Goal: Information Seeking & Learning: Learn about a topic

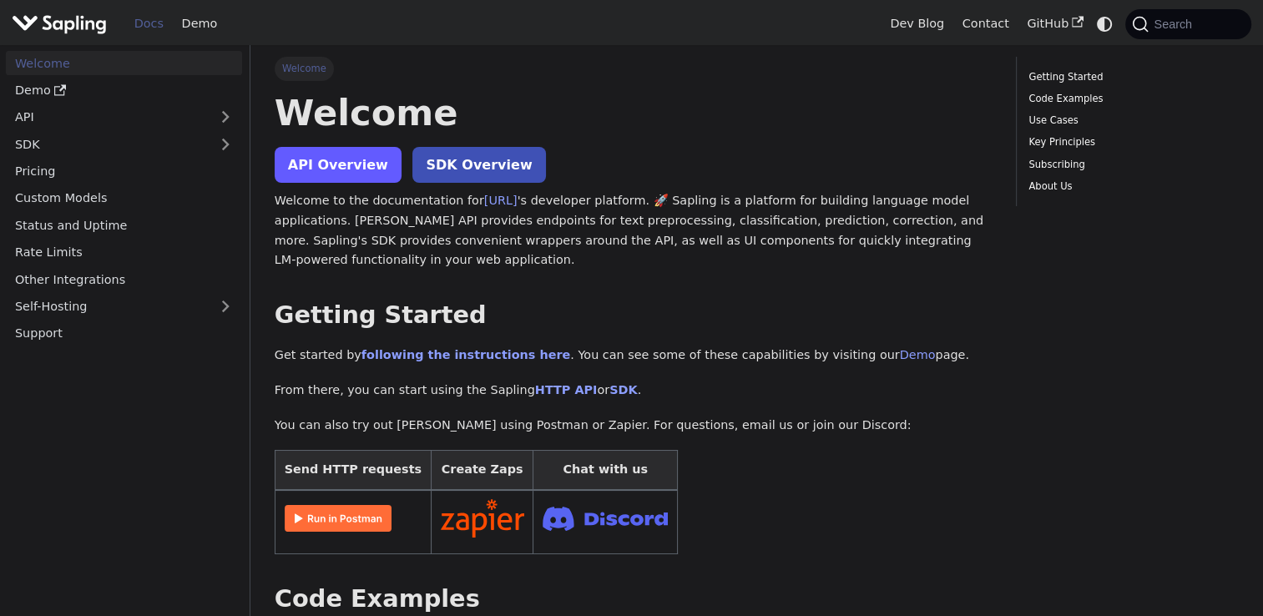
click at [342, 164] on link "API Overview" at bounding box center [338, 165] width 127 height 36
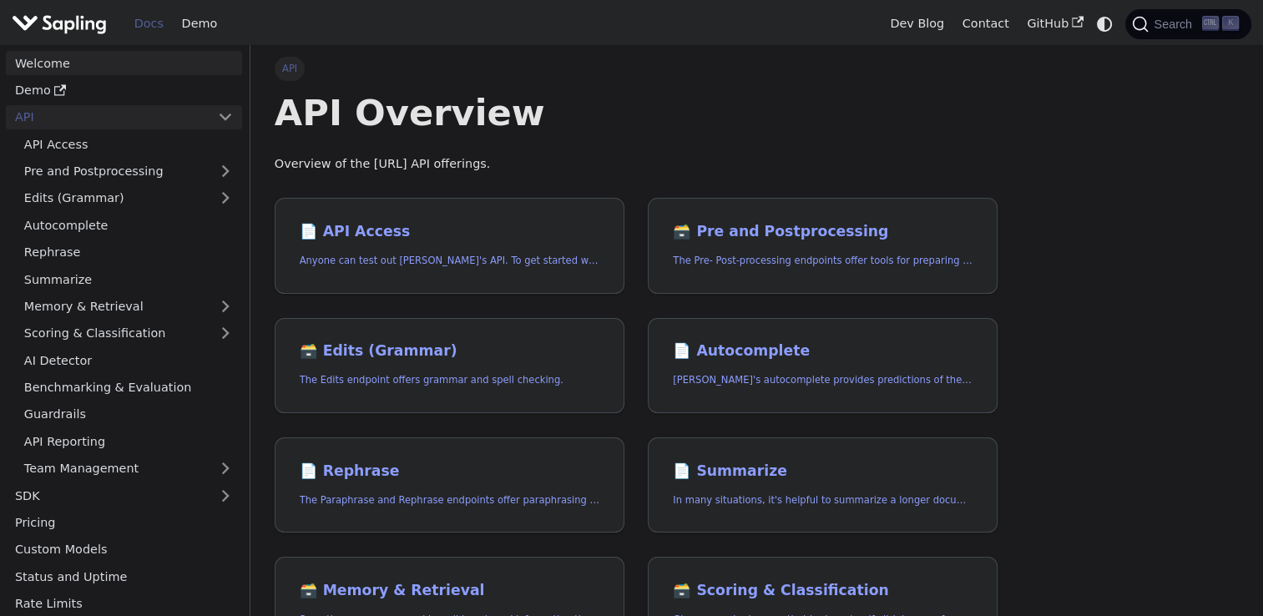
click at [56, 63] on link "Welcome" at bounding box center [124, 63] width 236 height 24
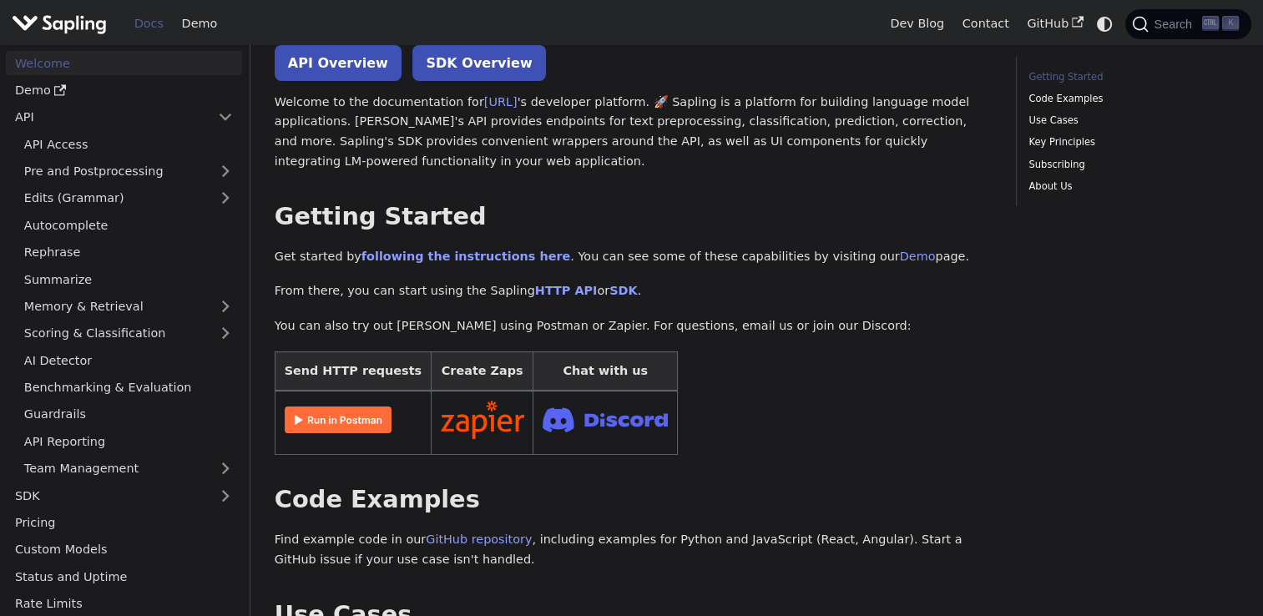
scroll to position [50, 0]
